Goal: Task Accomplishment & Management: Manage account settings

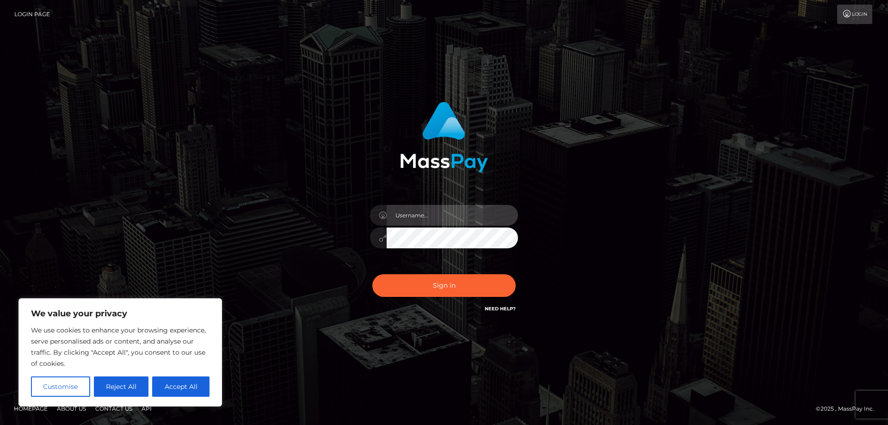
click at [422, 219] on input "text" at bounding box center [452, 215] width 131 height 21
type input "[EMAIL_ADDRESS][DOMAIN_NAME]"
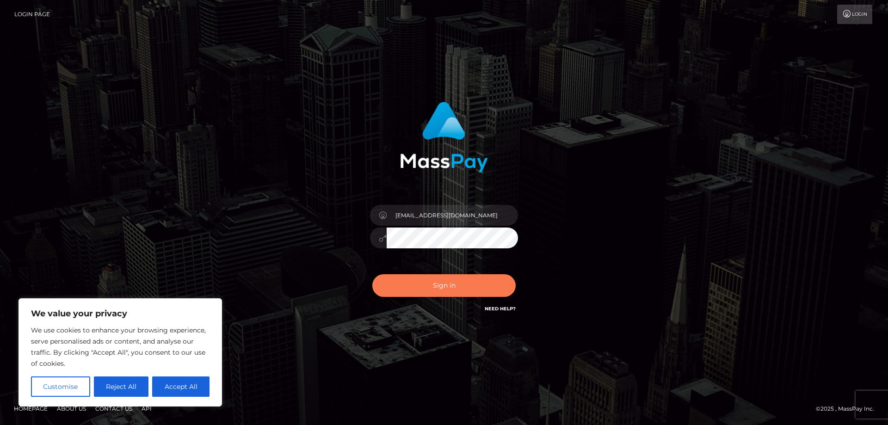
click at [461, 284] on button "Sign in" at bounding box center [444, 285] width 143 height 23
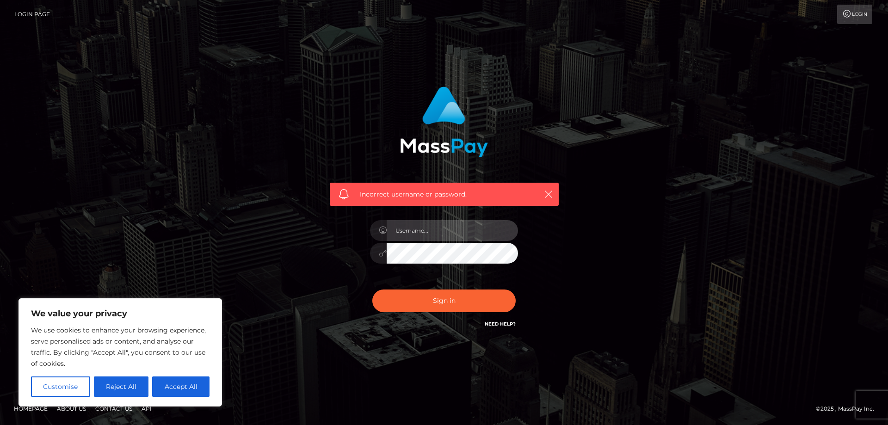
click at [416, 230] on input "text" at bounding box center [452, 230] width 131 height 21
type input "[EMAIL_ADDRESS][DOMAIN_NAME]"
click at [123, 383] on button "Reject All" at bounding box center [121, 387] width 55 height 20
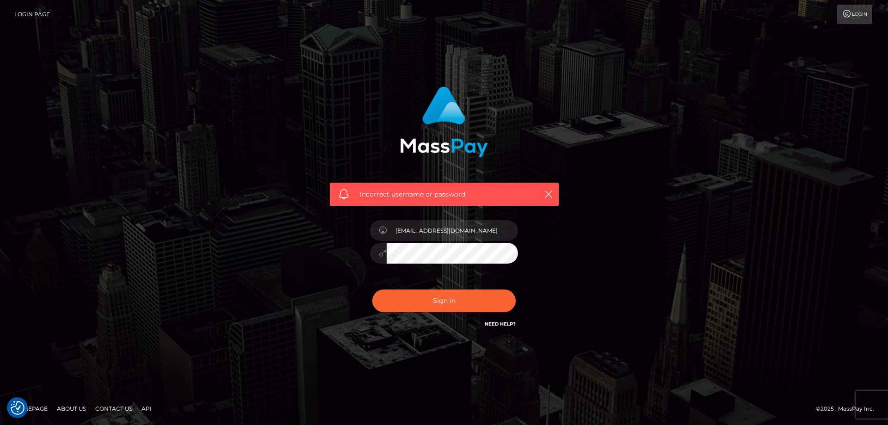
click at [508, 321] on link "Need Help?" at bounding box center [500, 324] width 31 height 6
click at [547, 197] on icon "button" at bounding box center [548, 194] width 9 height 9
click at [503, 326] on link "Need Help?" at bounding box center [500, 324] width 31 height 6
click at [548, 199] on icon "button" at bounding box center [548, 194] width 9 height 9
click at [548, 194] on icon "button" at bounding box center [548, 194] width 9 height 9
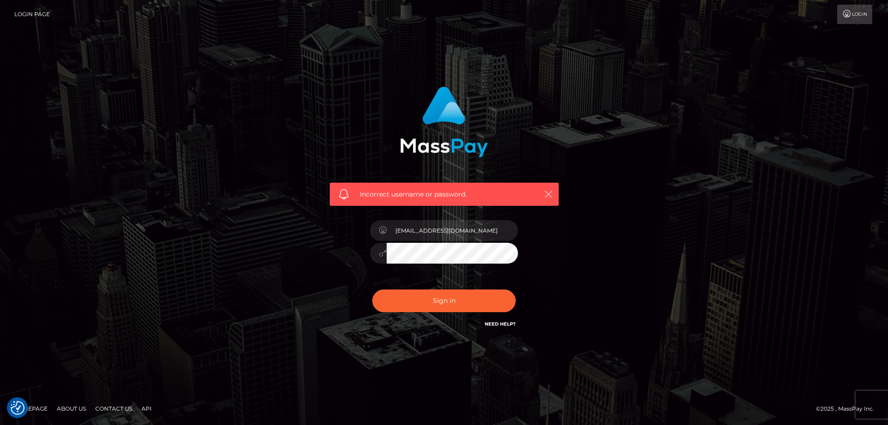
click at [548, 194] on icon "button" at bounding box center [548, 194] width 9 height 9
click at [861, 11] on link "Login" at bounding box center [855, 14] width 35 height 19
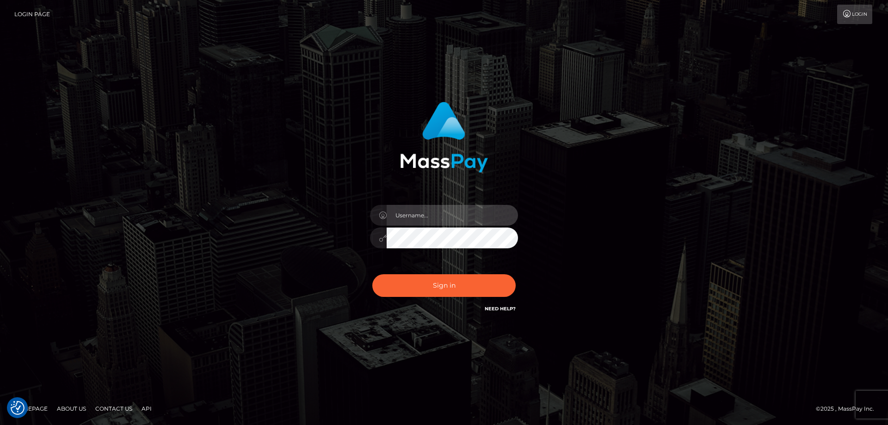
click at [473, 214] on input "text" at bounding box center [452, 215] width 131 height 21
type input "[EMAIL_ADDRESS][DOMAIN_NAME]"
click at [500, 310] on link "Need Help?" at bounding box center [500, 309] width 31 height 6
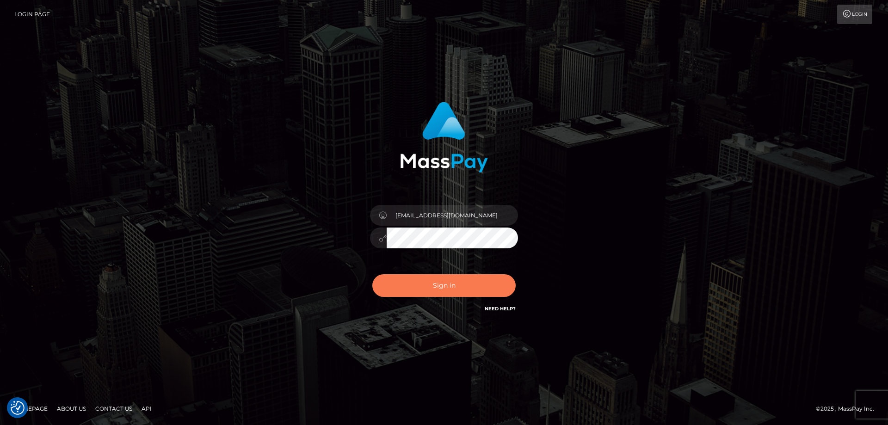
click at [468, 292] on button "Sign in" at bounding box center [444, 285] width 143 height 23
